Goal: Navigation & Orientation: Find specific page/section

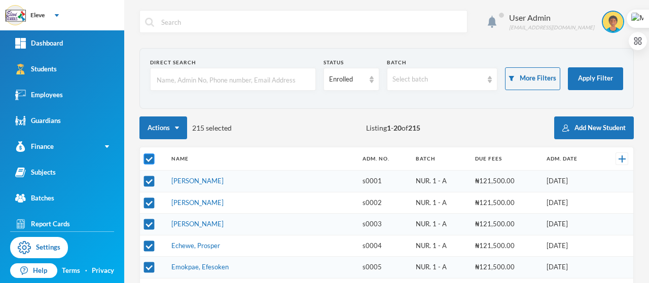
click at [147, 159] on input "checkbox" at bounding box center [149, 159] width 11 height 11
checkbox input "false"
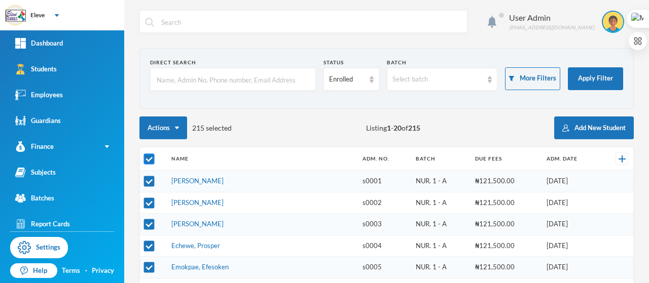
checkbox input "false"
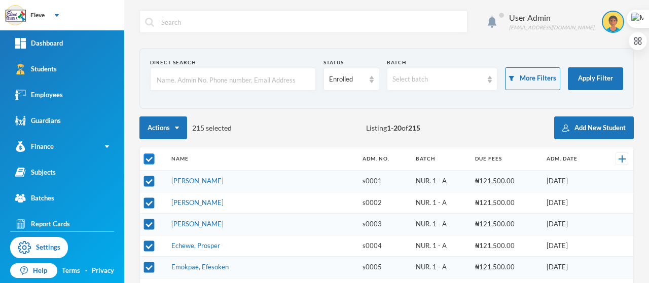
checkbox input "false"
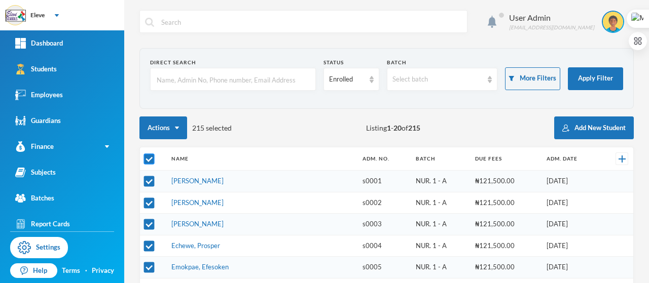
checkbox input "false"
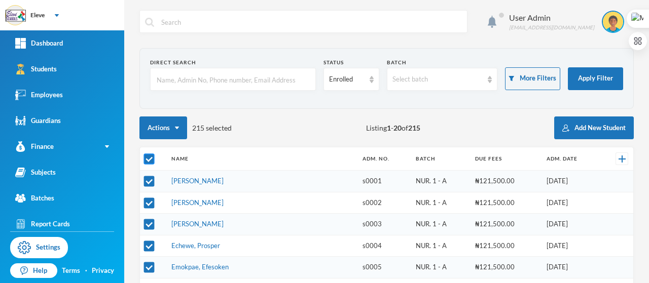
checkbox input "false"
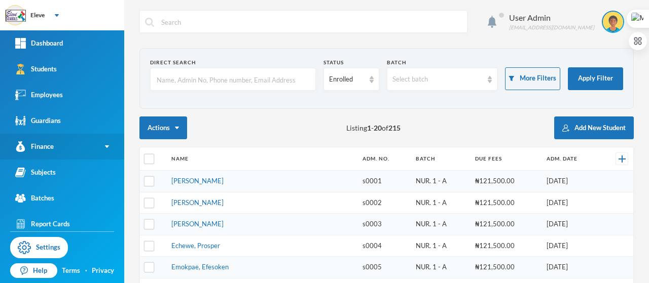
click at [59, 143] on link "Finance" at bounding box center [62, 147] width 124 height 26
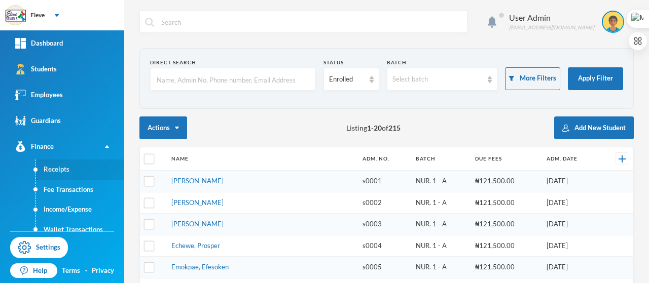
click at [64, 168] on link "Receipts" at bounding box center [80, 170] width 88 height 20
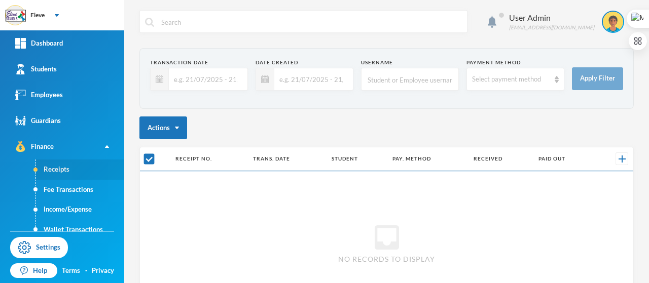
checkbox input "false"
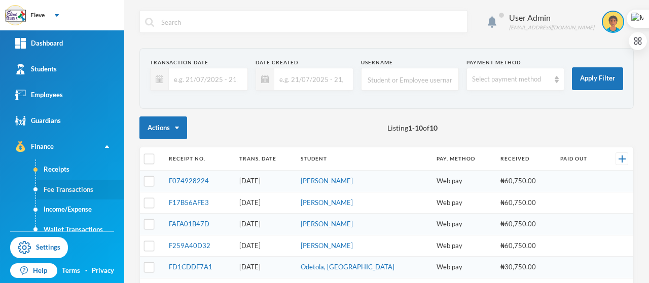
click at [73, 190] on link "Fee Transactions" at bounding box center [80, 190] width 88 height 20
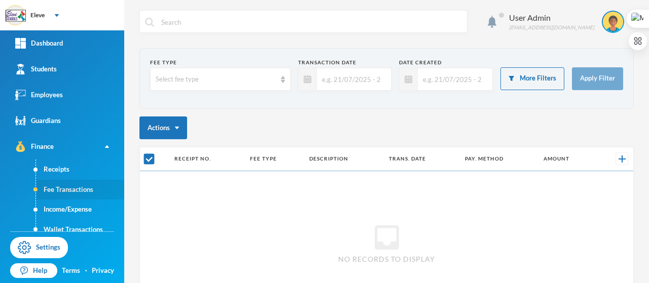
checkbox input "false"
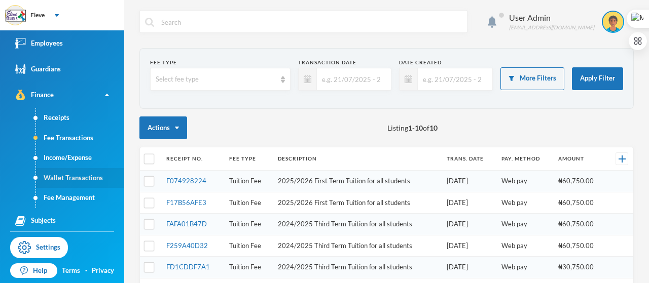
click at [69, 177] on link "Wallet Transactions" at bounding box center [80, 178] width 88 height 20
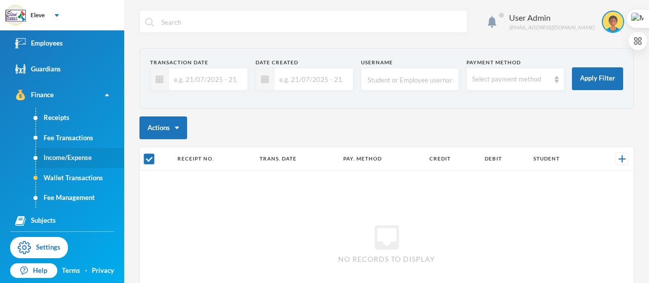
click at [66, 158] on link "Income/Expense" at bounding box center [80, 158] width 88 height 20
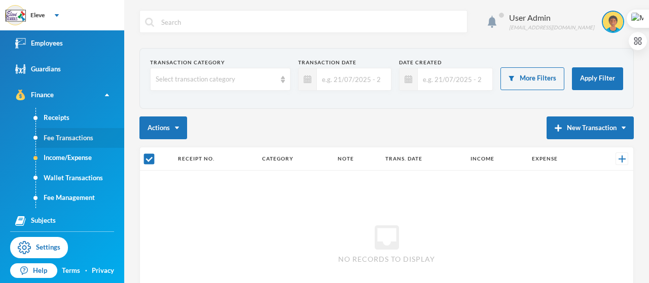
click at [69, 139] on link "Fee Transactions" at bounding box center [80, 138] width 88 height 20
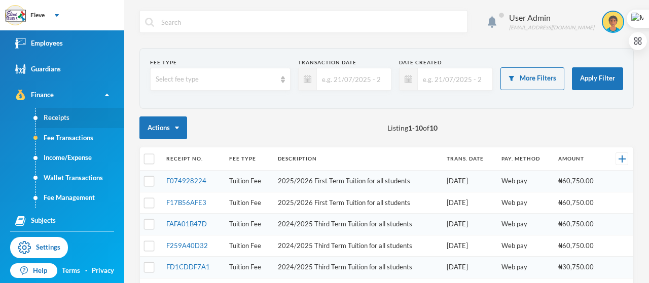
click at [64, 121] on link "Receipts" at bounding box center [80, 118] width 88 height 20
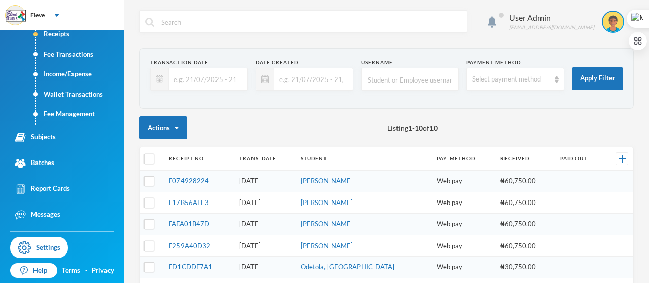
scroll to position [157, 0]
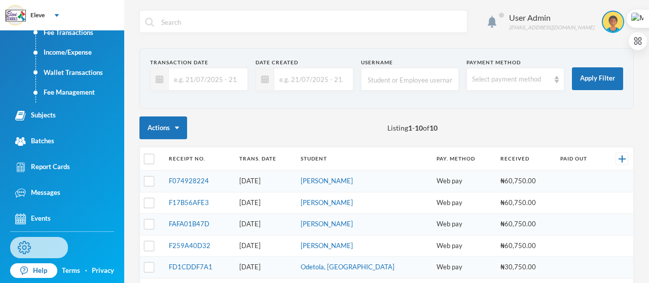
click at [52, 246] on link "Settings" at bounding box center [39, 247] width 58 height 21
